Goal: Find specific page/section: Find specific page/section

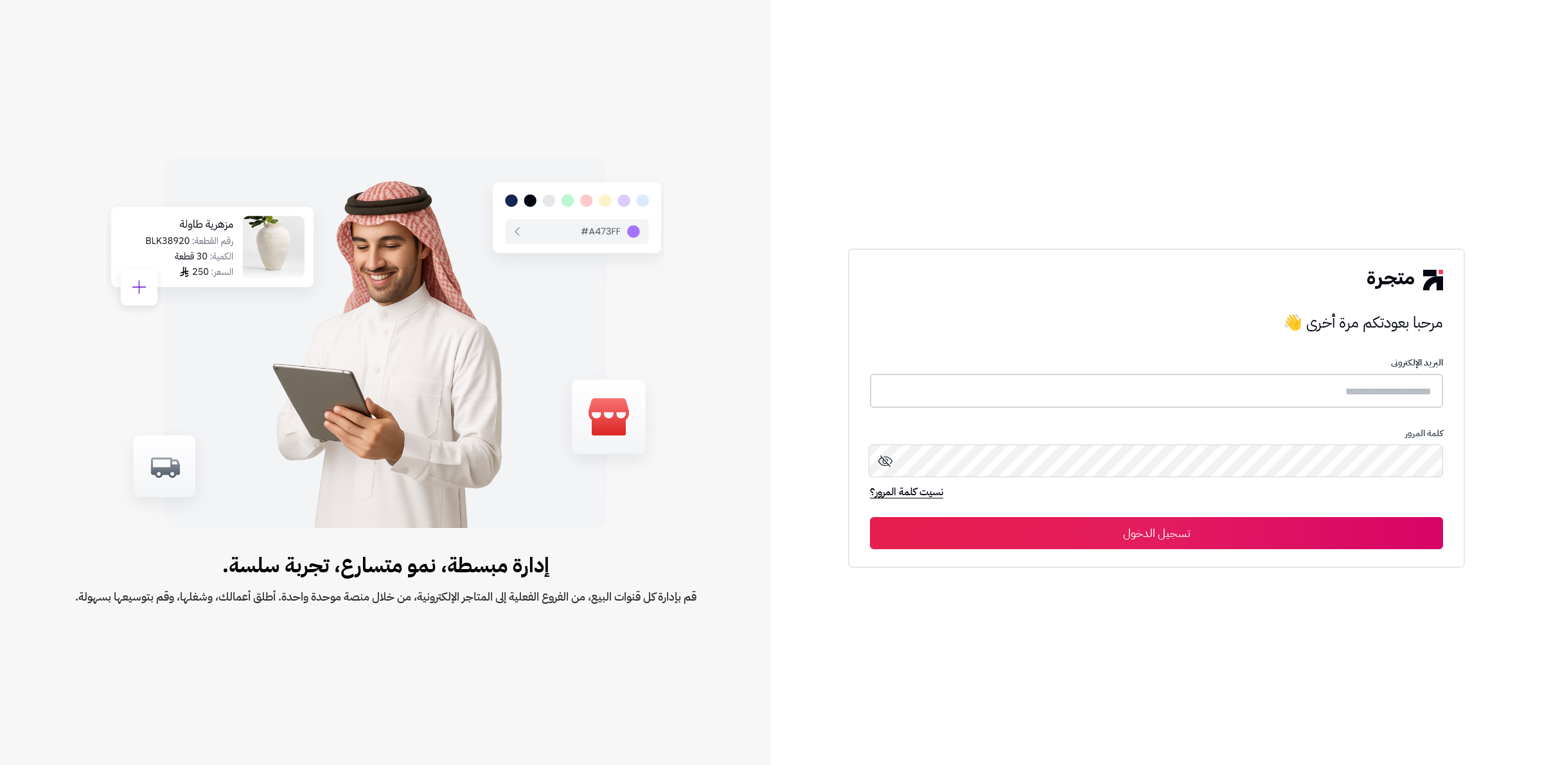
type input "**********"
click at [1173, 534] on button "تسجيل الدخول" at bounding box center [1156, 533] width 573 height 32
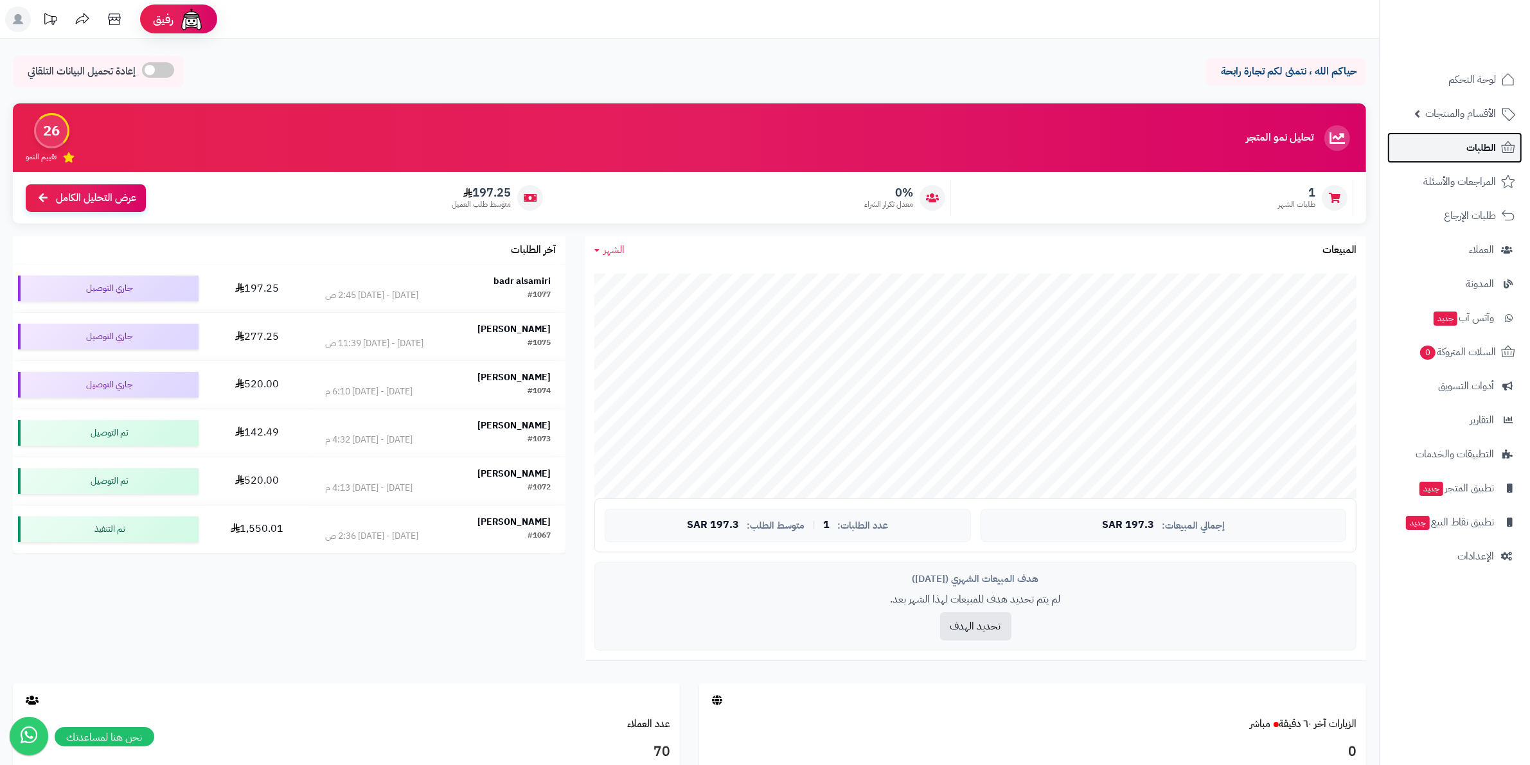
click at [1481, 145] on span "الطلبات" at bounding box center [1481, 148] width 30 height 18
